Goal: Transaction & Acquisition: Purchase product/service

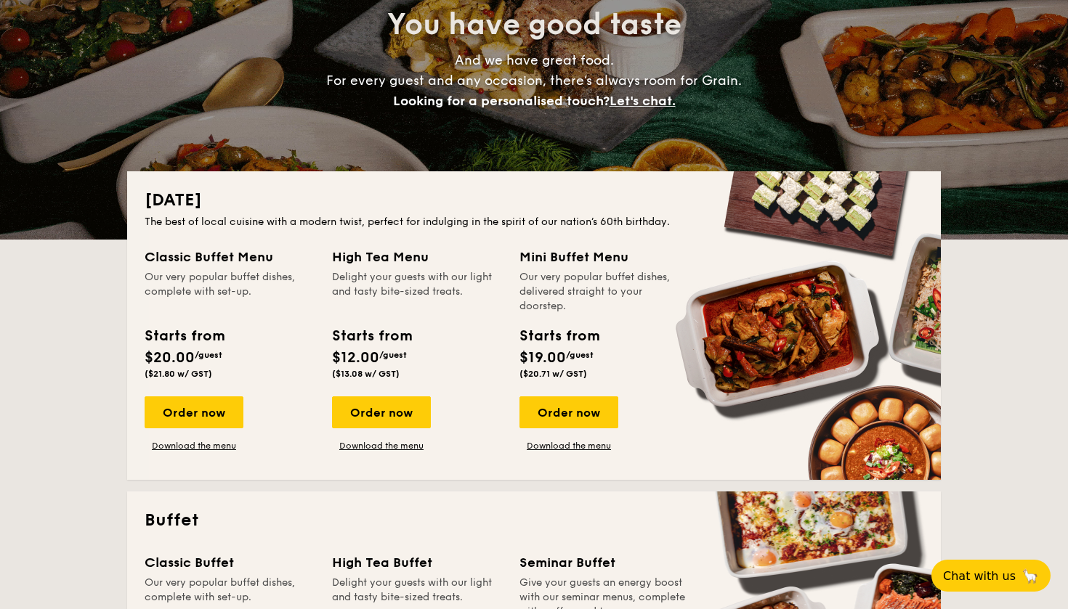
scroll to position [186, 0]
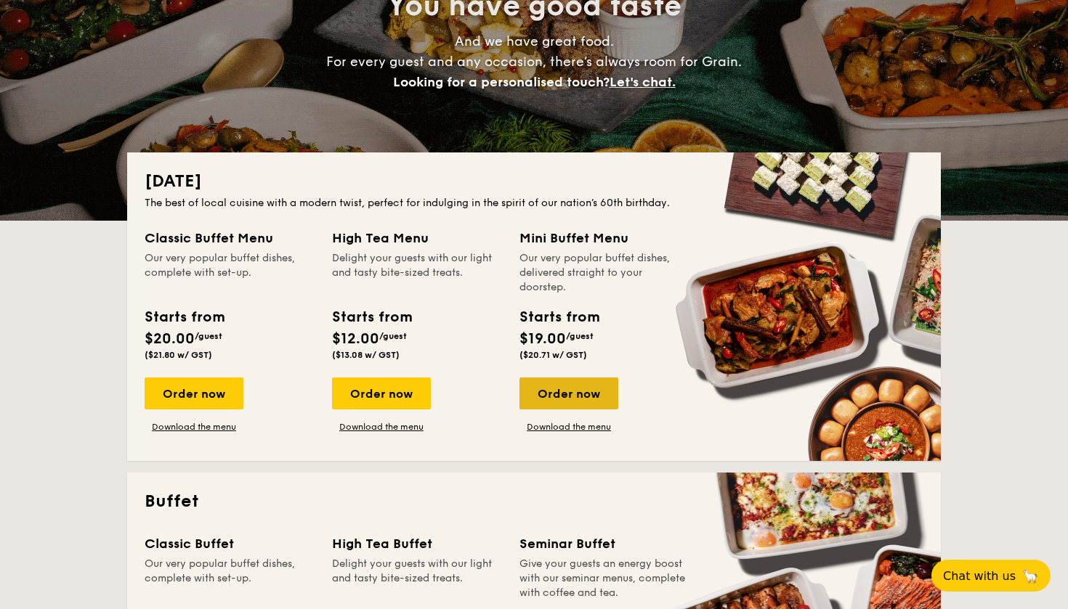
click at [568, 392] on div "Order now" at bounding box center [568, 394] width 99 height 32
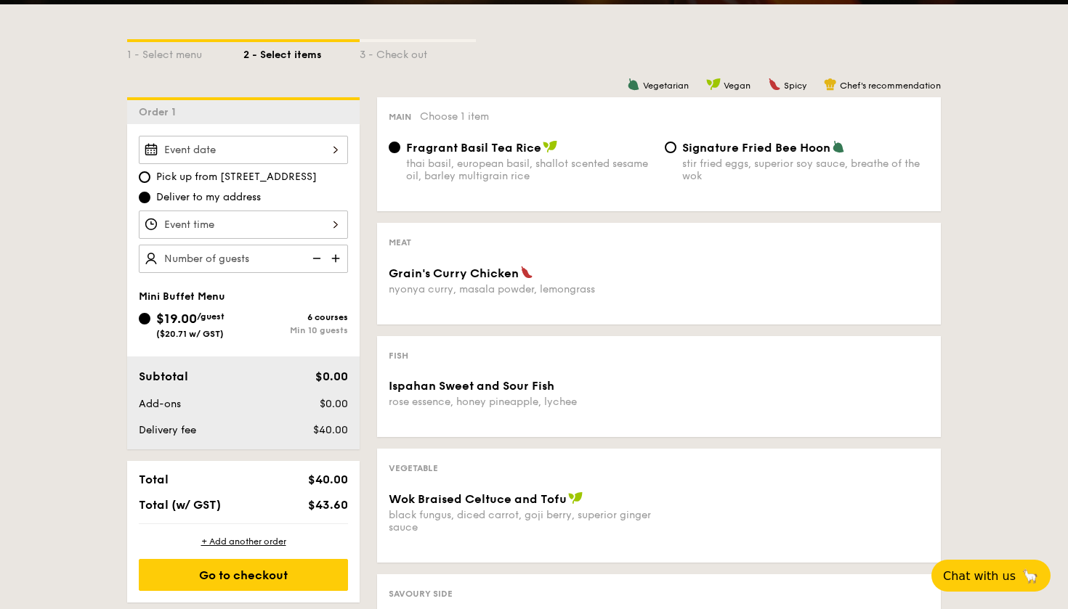
scroll to position [318, 0]
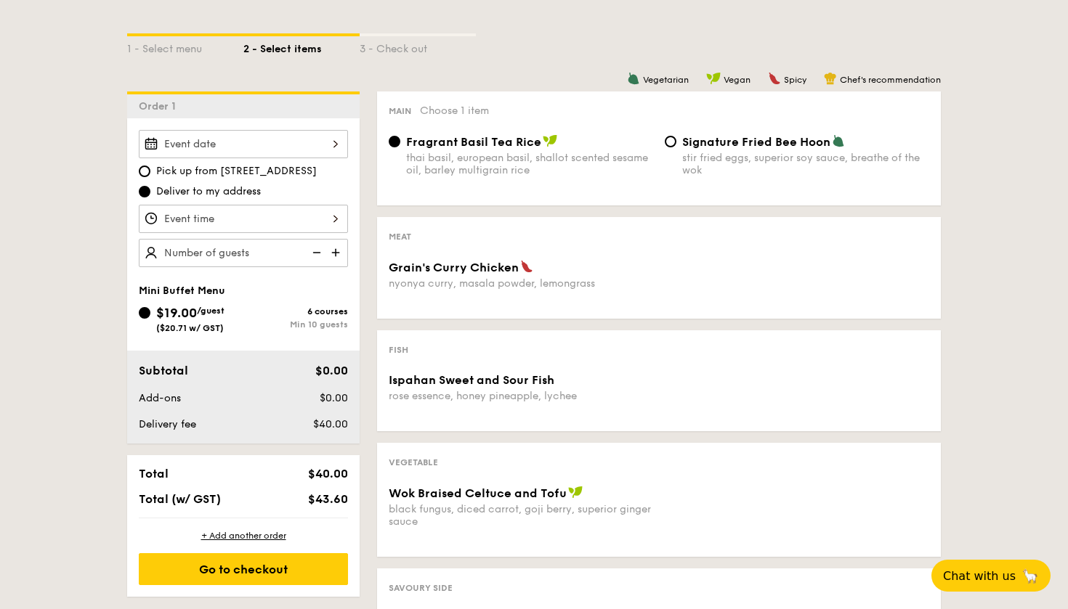
click at [337, 252] on img at bounding box center [337, 253] width 22 height 28
click at [314, 253] on img at bounding box center [315, 253] width 22 height 28
type input "10 guests"
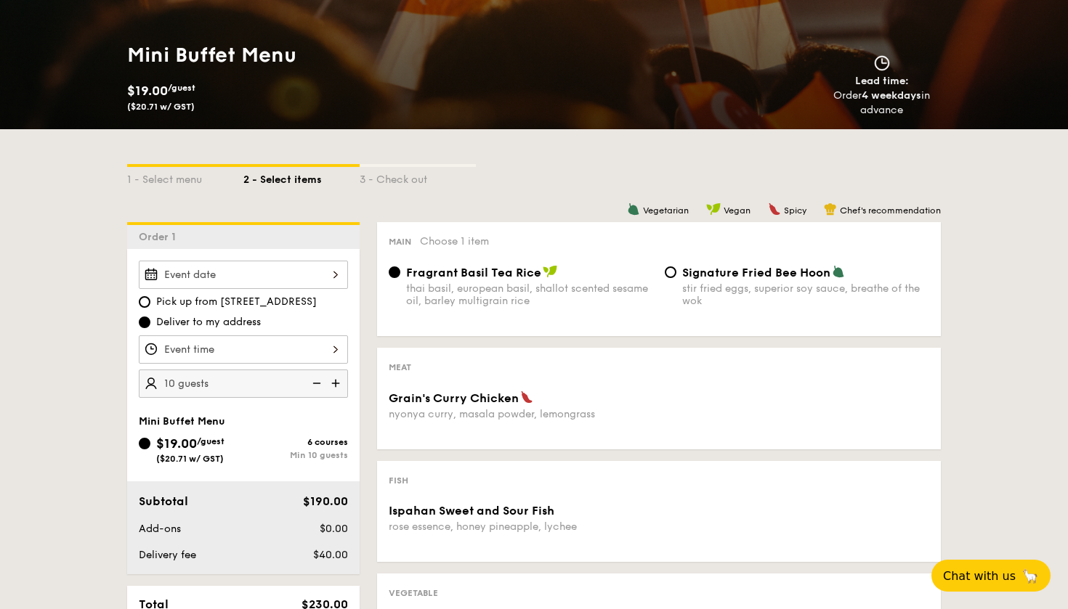
scroll to position [186, 0]
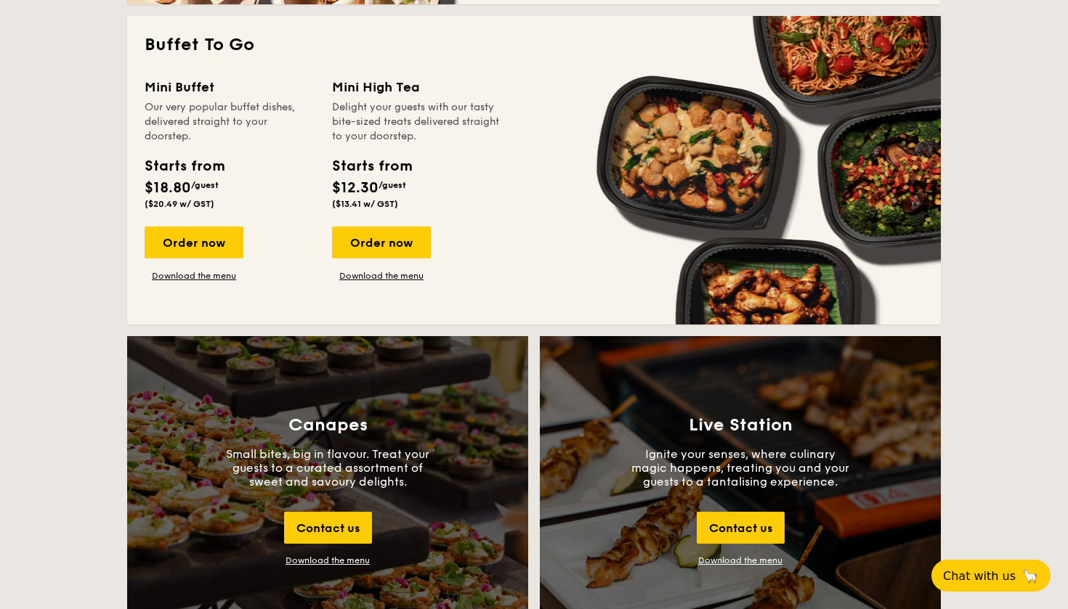
scroll to position [1281, 0]
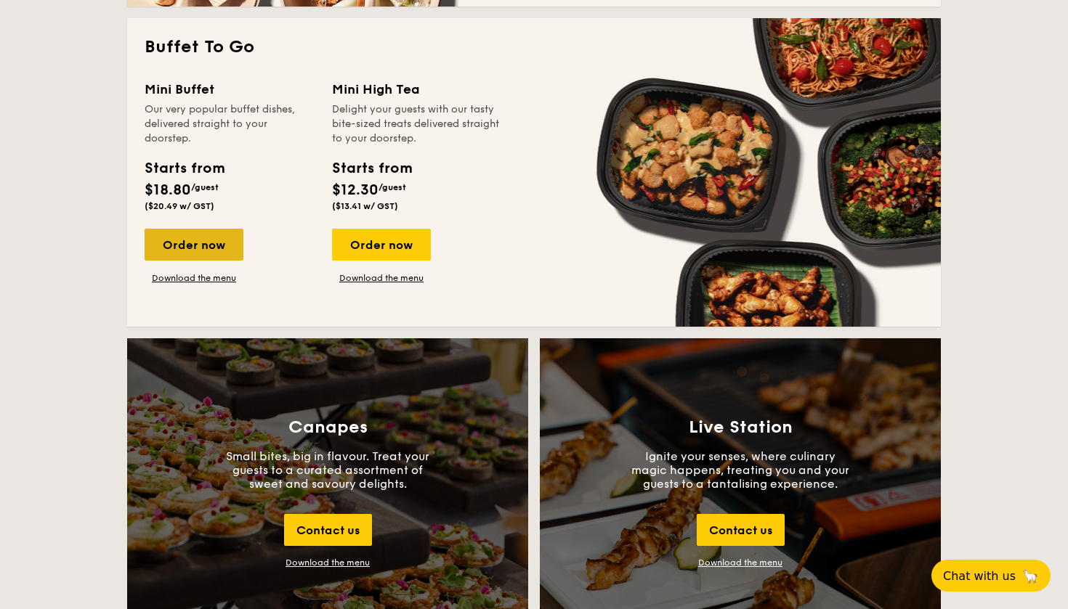
click at [212, 242] on div "Order now" at bounding box center [194, 245] width 99 height 32
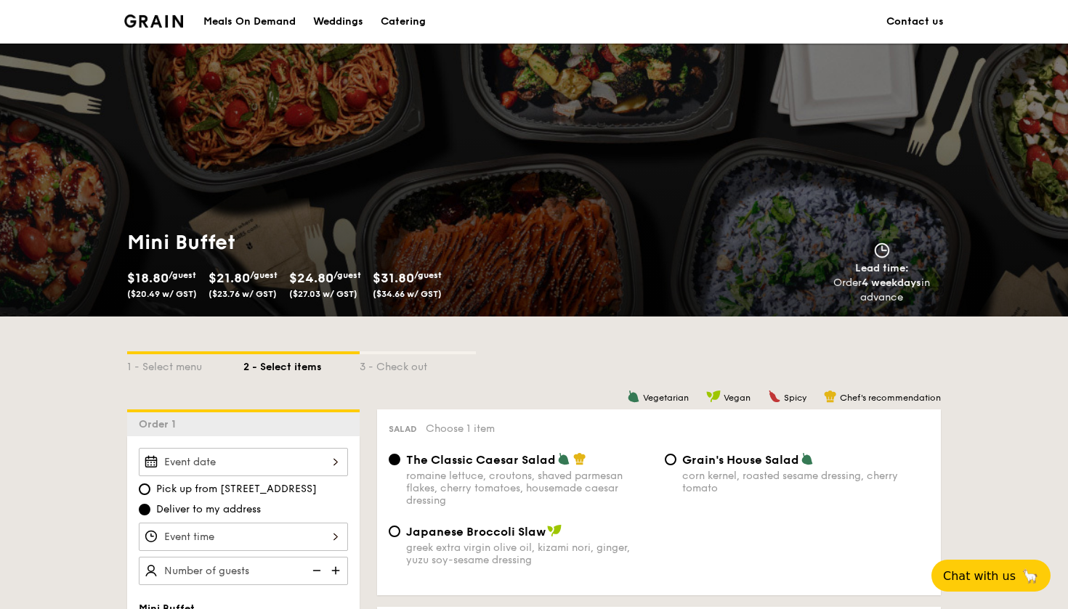
click at [212, 242] on h1 "Mini Buffet" at bounding box center [327, 242] width 401 height 26
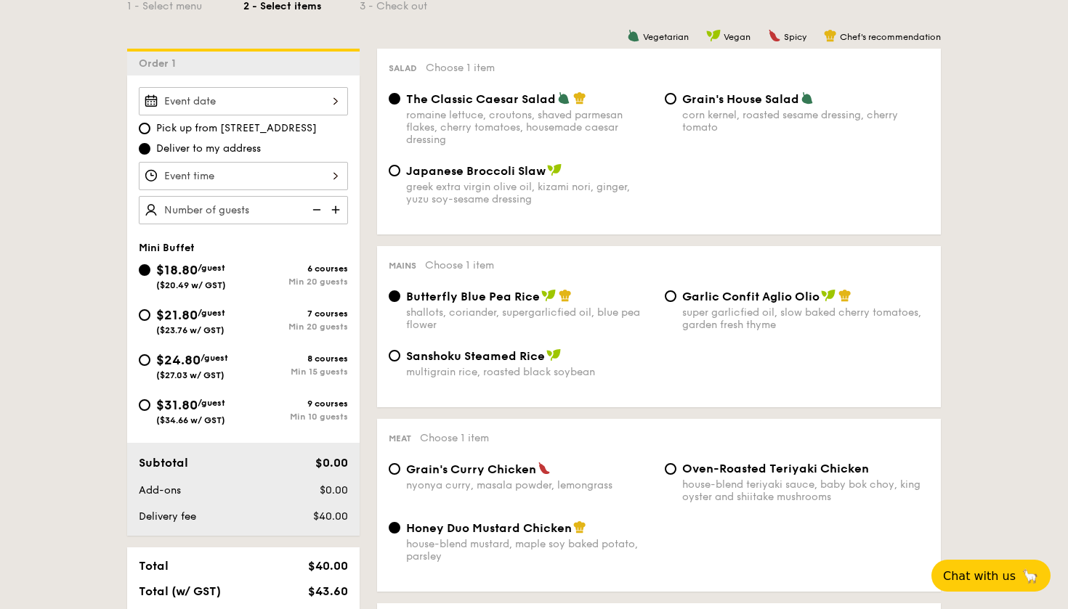
scroll to position [362, 0]
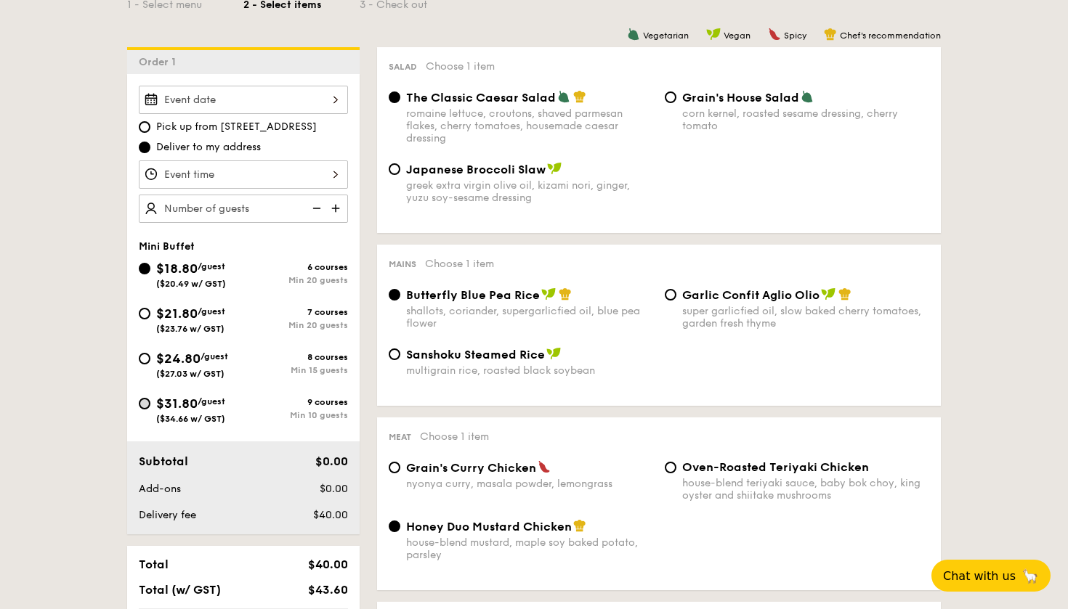
click at [145, 405] on input "$31.80 /guest ($34.66 w/ GST) 9 courses Min 10 guests" at bounding box center [145, 404] width 12 height 12
radio input "true"
radio input "false"
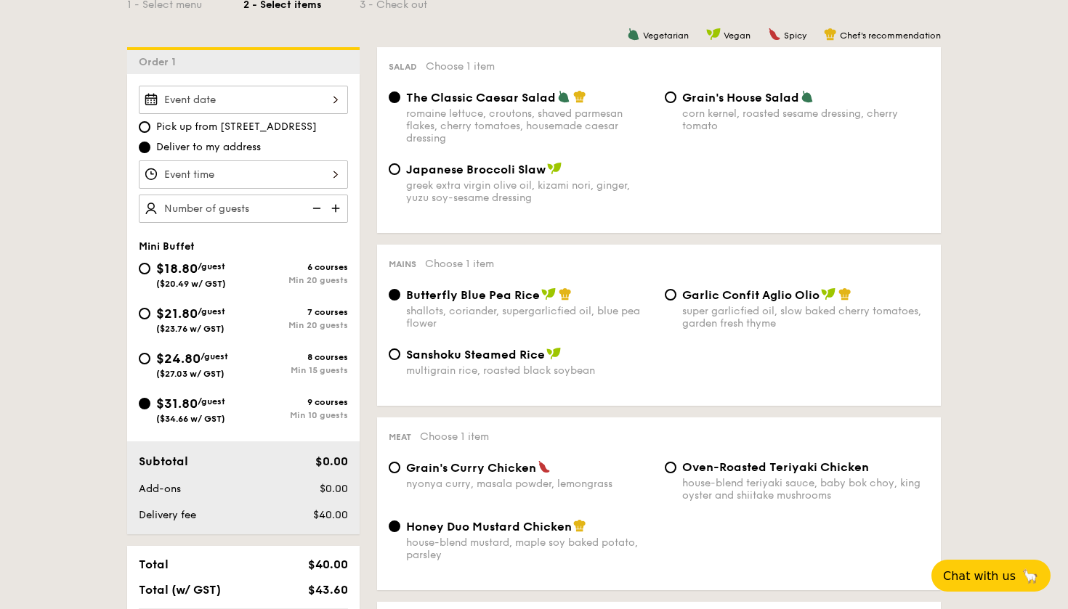
radio input "true"
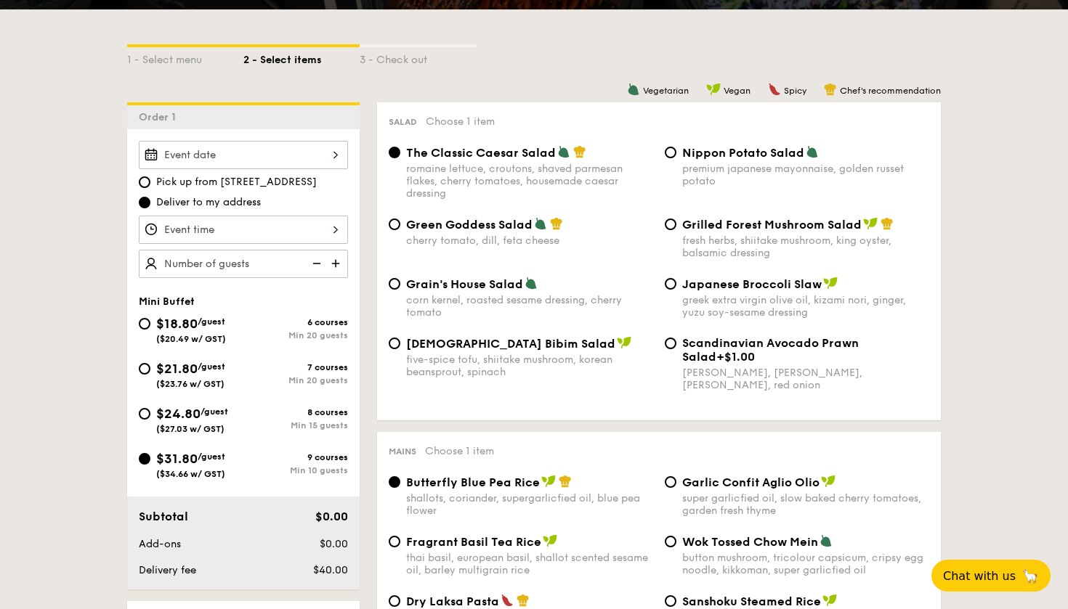
scroll to position [305, 0]
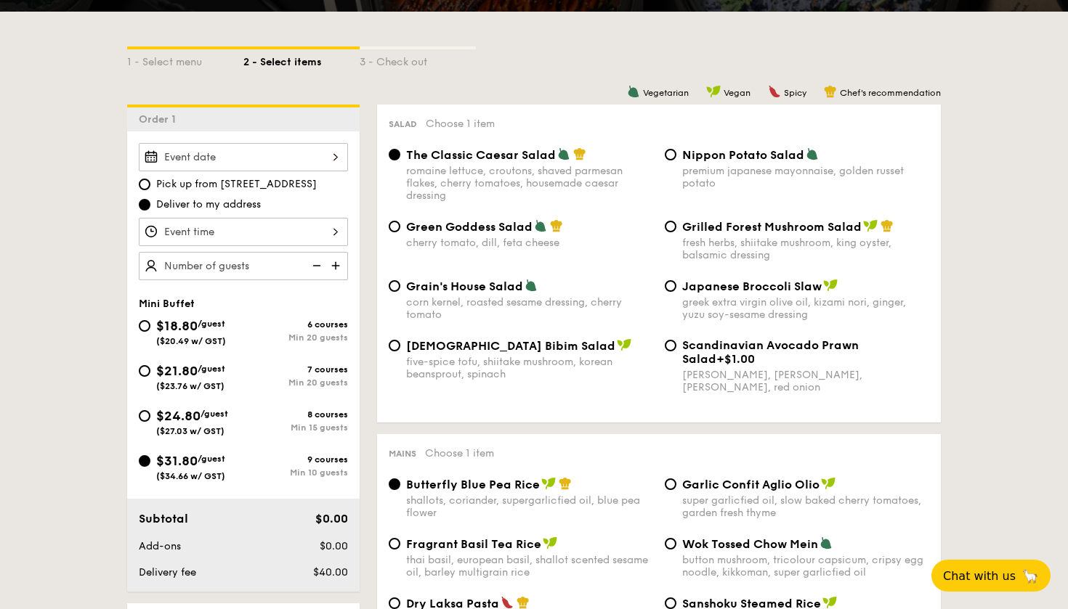
click at [333, 263] on img at bounding box center [337, 266] width 22 height 28
type input "10 guests"
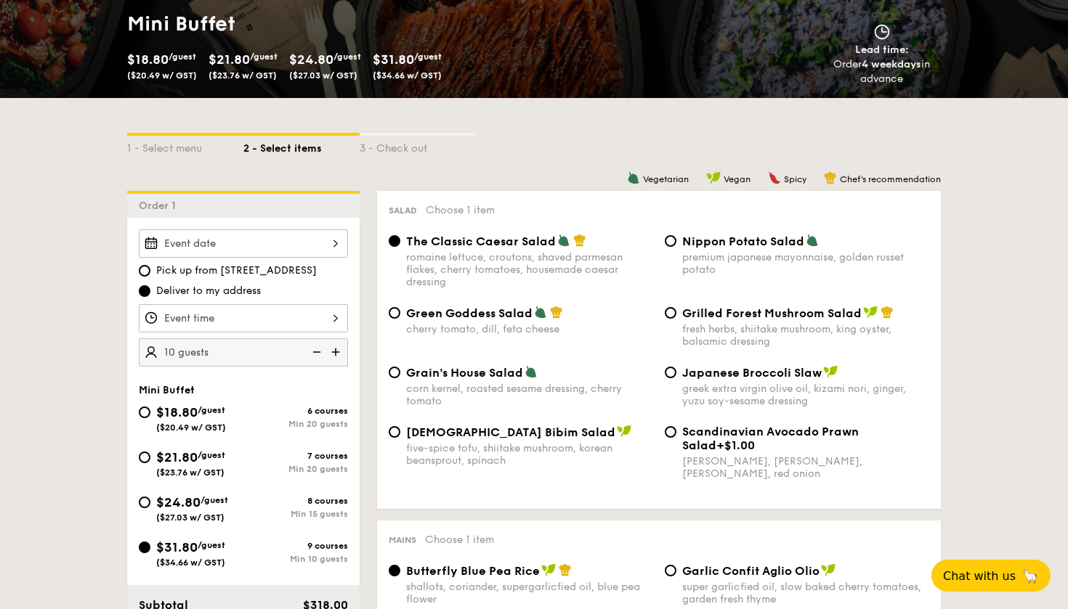
scroll to position [217, 0]
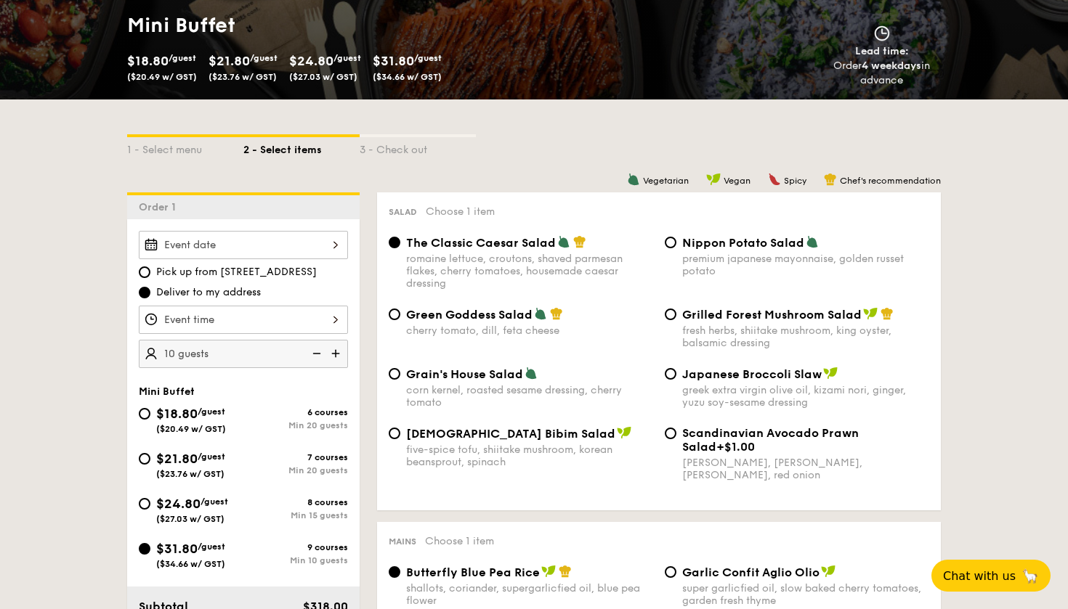
click at [335, 244] on div at bounding box center [243, 245] width 209 height 28
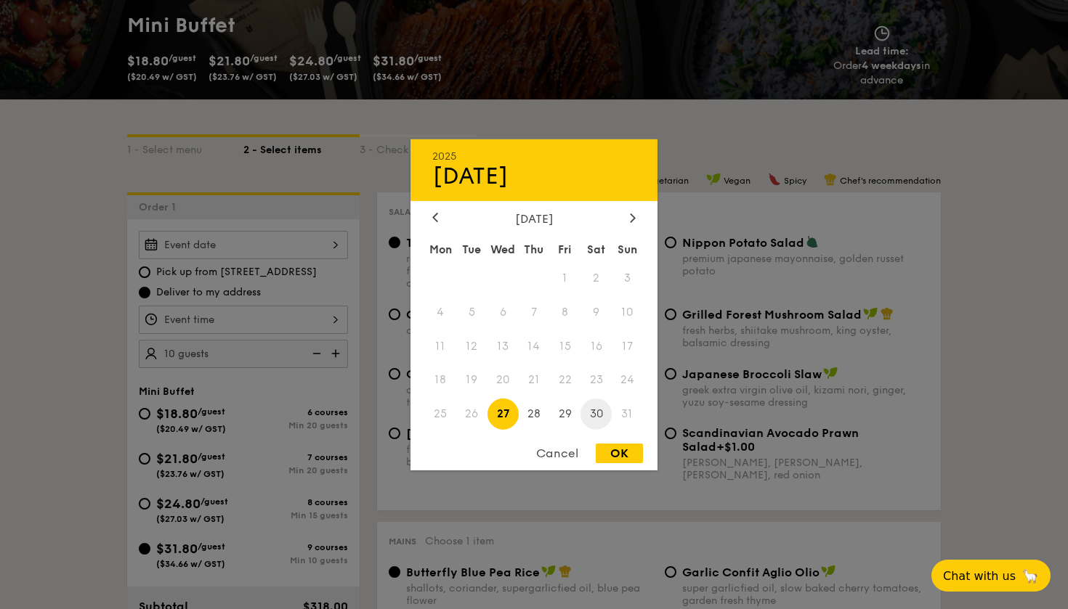
click at [598, 418] on span "30" at bounding box center [595, 414] width 31 height 31
click at [621, 458] on div "OK" at bounding box center [618, 454] width 47 height 20
type input "[DATE]"
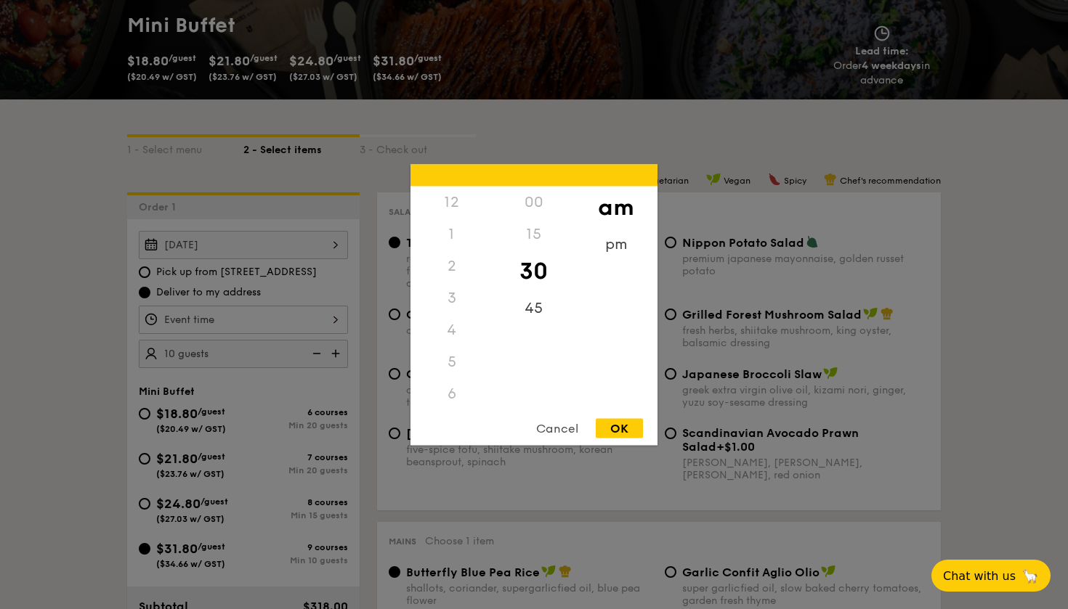
click at [333, 315] on div "12 1 2 3 4 5 6 7 8 9 10 11 00 15 30 45 am pm Cancel OK" at bounding box center [243, 320] width 209 height 28
click at [607, 253] on div "pm" at bounding box center [615, 249] width 82 height 42
click at [448, 234] on div "1" at bounding box center [451, 239] width 82 height 42
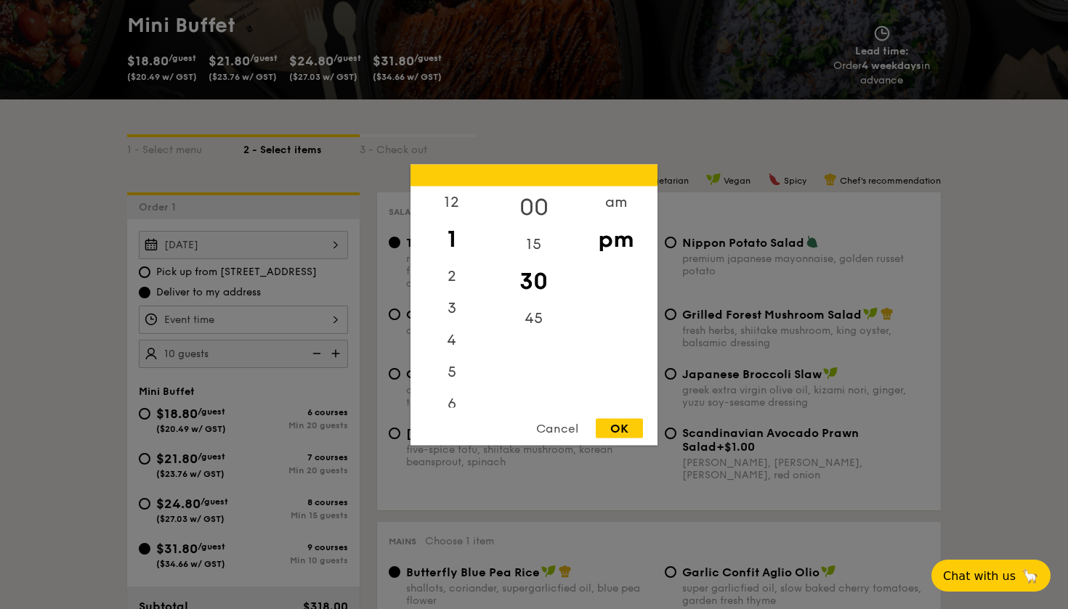
click at [537, 205] on div "00" at bounding box center [533, 207] width 82 height 42
click at [625, 430] on div "OK" at bounding box center [618, 428] width 47 height 20
type input "1:00PM"
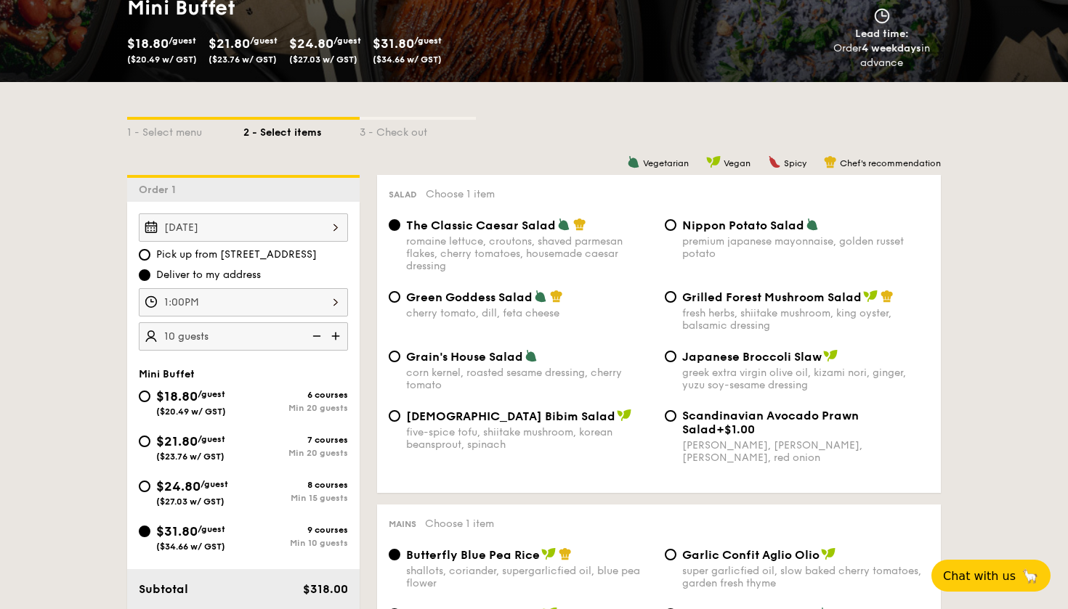
scroll to position [230, 0]
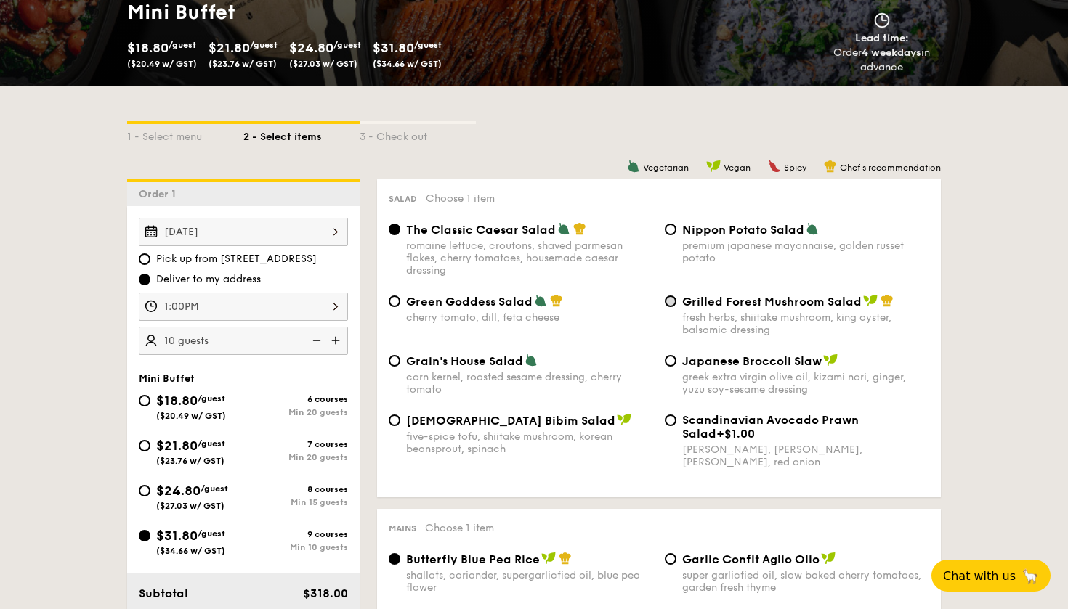
click at [670, 300] on input "Grilled Forest Mushroom Salad fresh herbs, shiitake mushroom, king oyster, bals…" at bounding box center [670, 302] width 12 height 12
radio input "true"
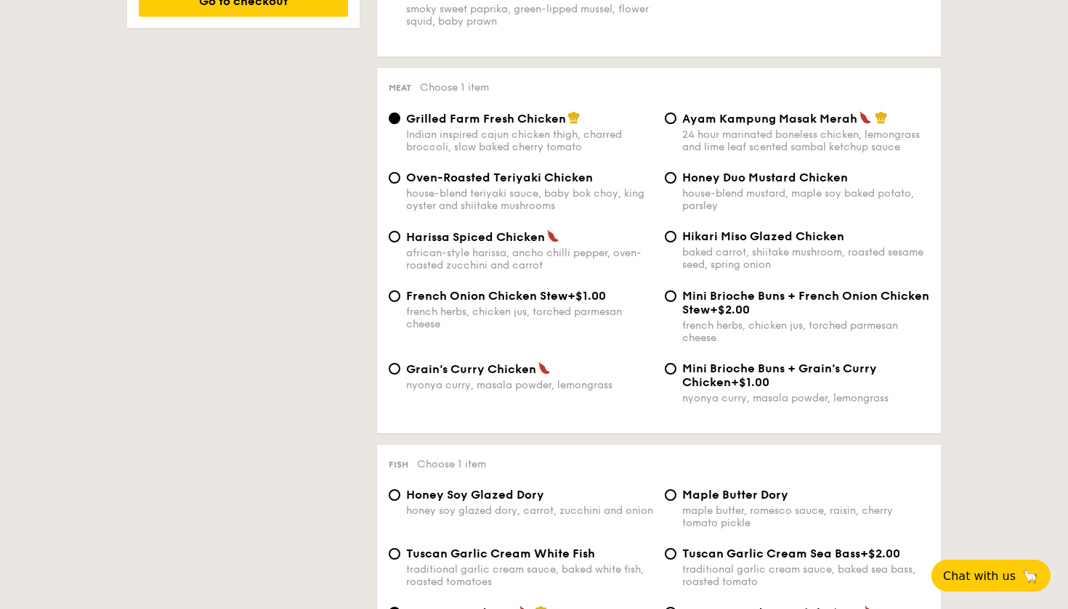
scroll to position [1021, 0]
